Goal: Find specific fact: Find specific fact

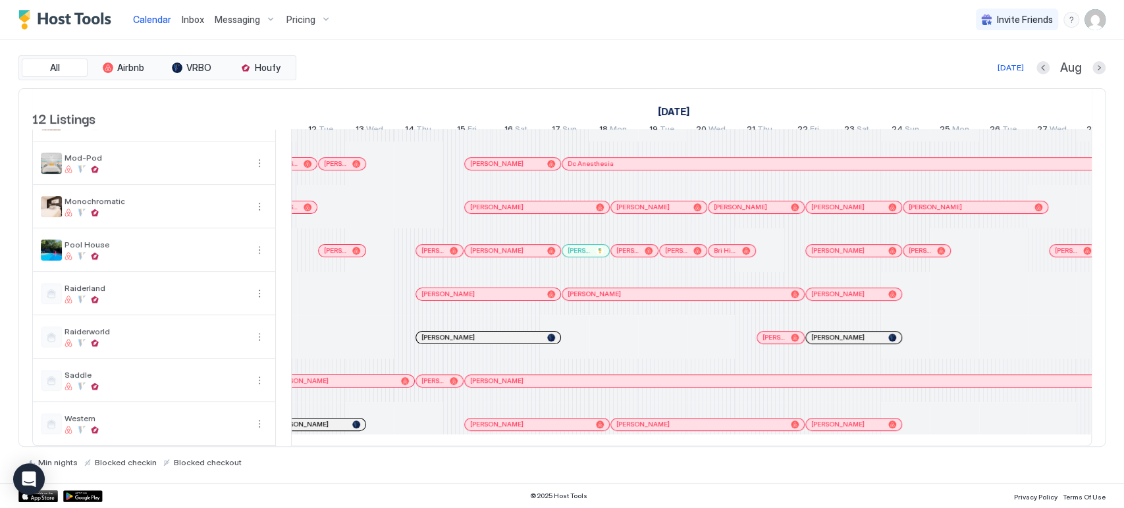
scroll to position [0, 359]
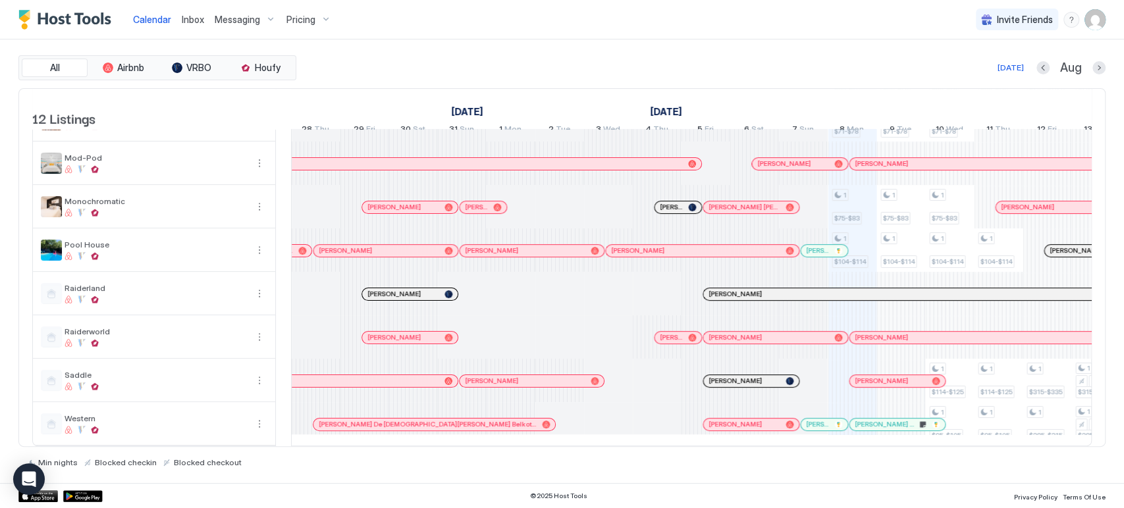
click at [742, 375] on div "[PERSON_NAME]" at bounding box center [751, 381] width 96 height 12
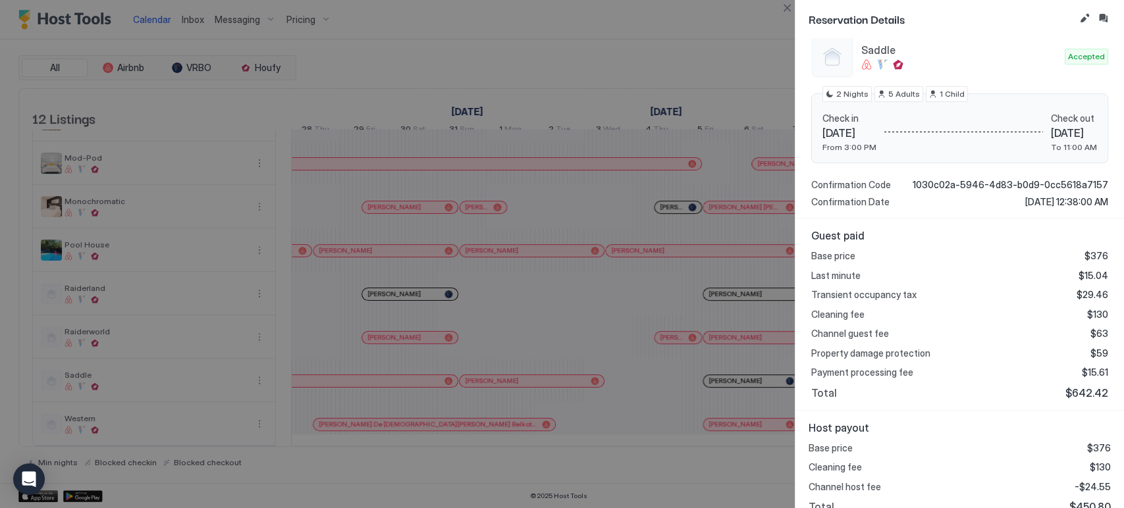
scroll to position [164, 0]
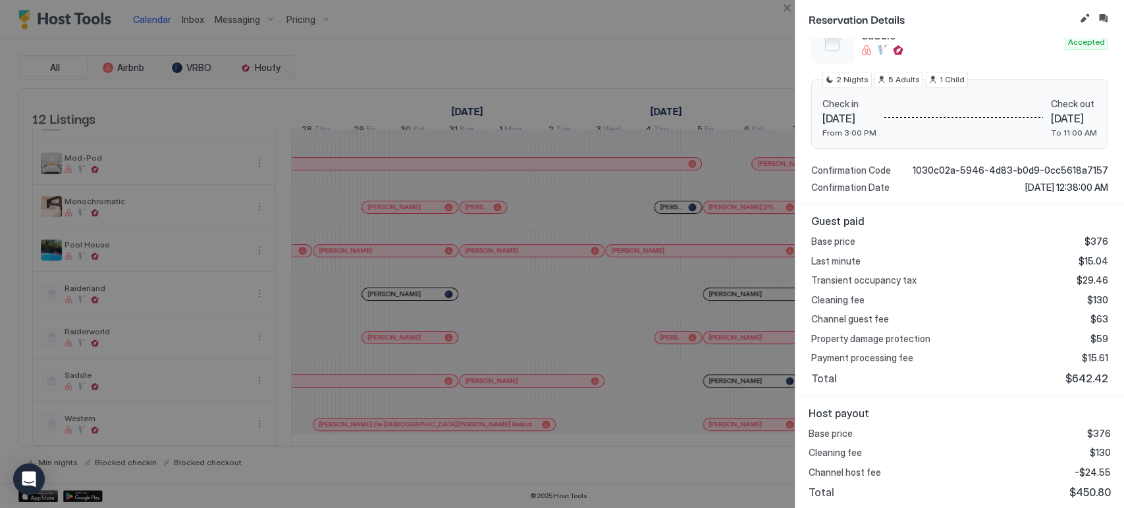
click at [1088, 296] on span "$130" at bounding box center [1097, 300] width 21 height 12
copy span "130"
click at [1086, 490] on span "$450.80" at bounding box center [1090, 492] width 41 height 13
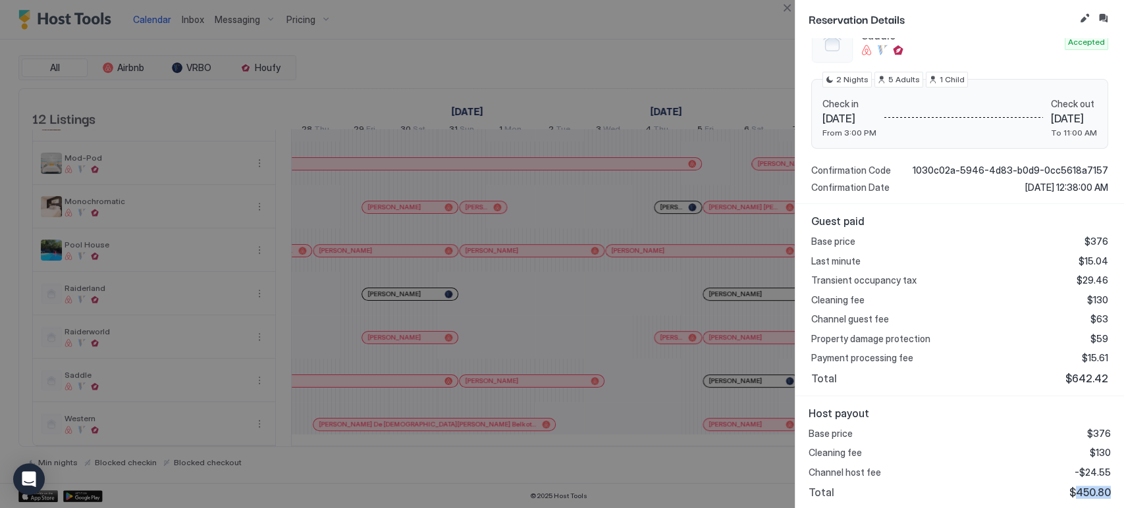
copy span "450.80"
